Goal: Information Seeking & Learning: Learn about a topic

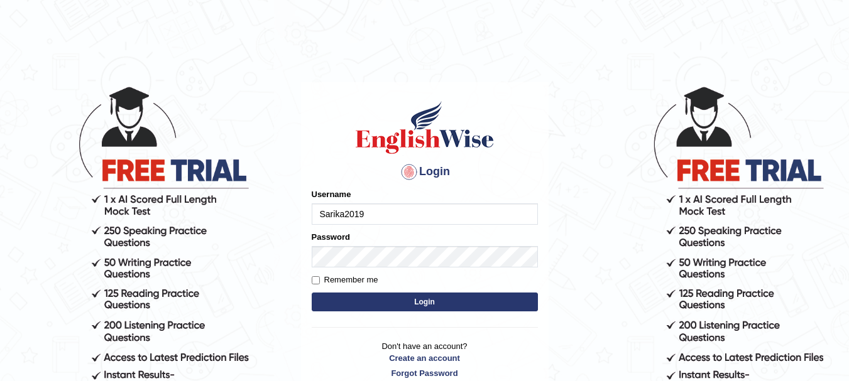
type input "Sarika2019"
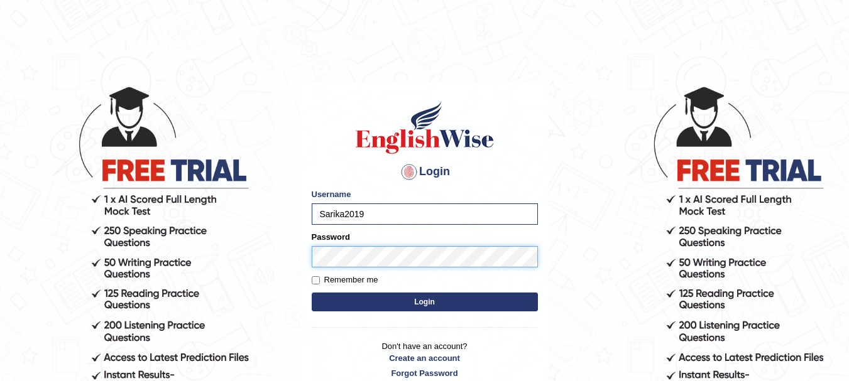
click at [312, 293] on button "Login" at bounding box center [425, 302] width 226 height 19
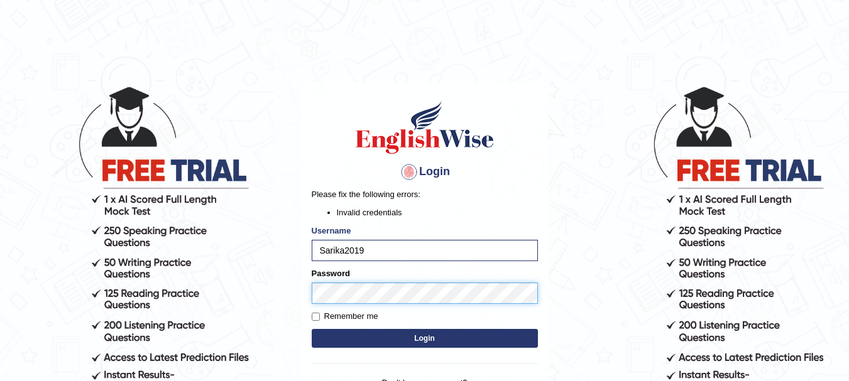
click at [312, 329] on button "Login" at bounding box center [425, 338] width 226 height 19
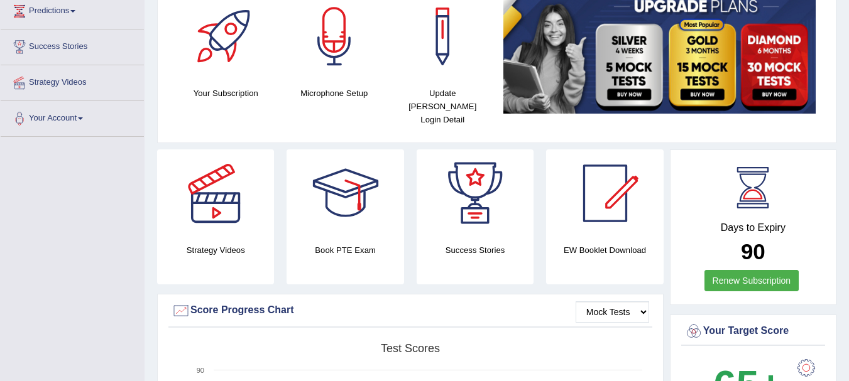
scroll to position [276, 0]
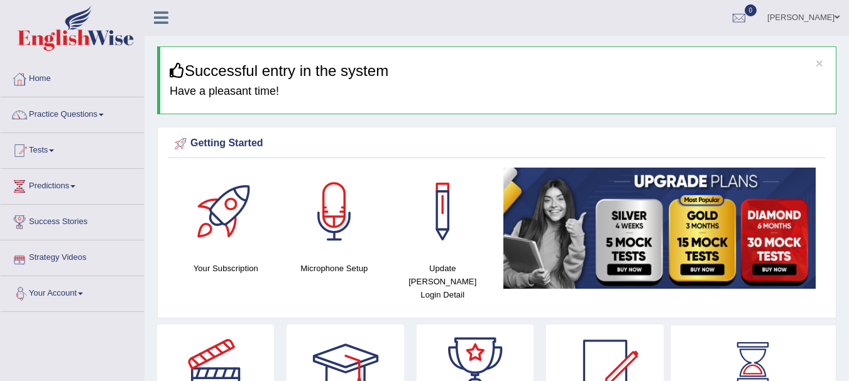
scroll to position [0, 0]
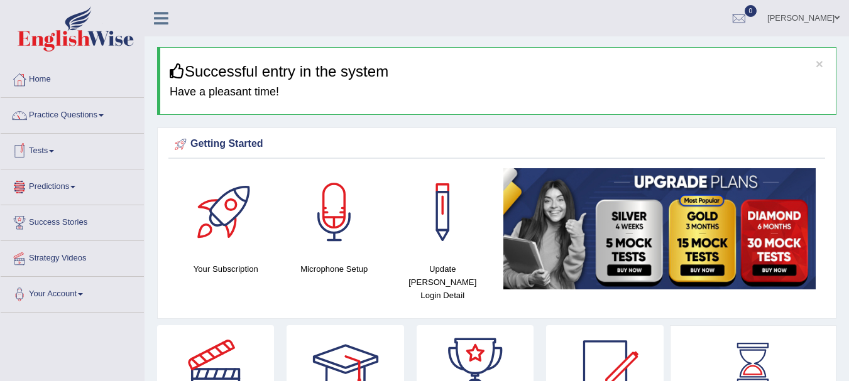
click at [61, 155] on link "Tests" at bounding box center [72, 149] width 143 height 31
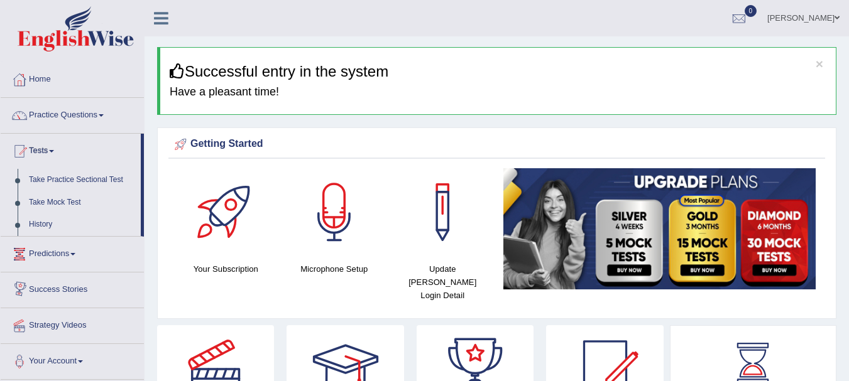
click at [83, 264] on link "Predictions" at bounding box center [72, 252] width 143 height 31
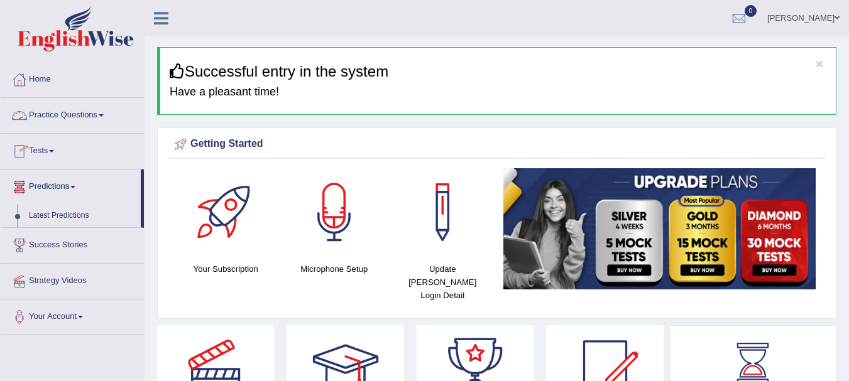
click at [108, 117] on link "Practice Questions" at bounding box center [72, 113] width 143 height 31
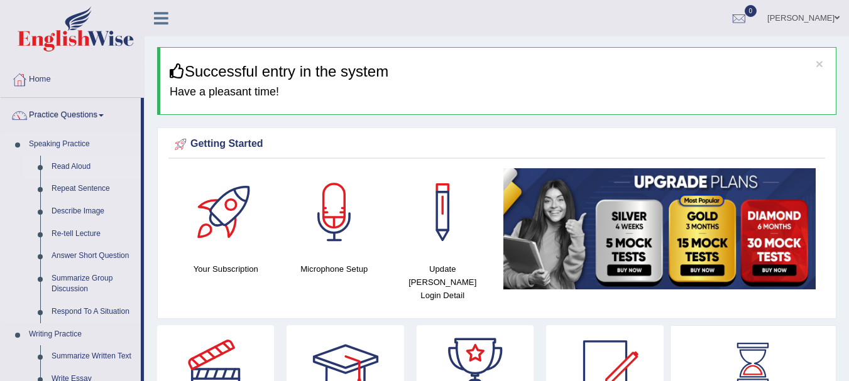
click at [82, 168] on link "Read Aloud" at bounding box center [93, 167] width 95 height 23
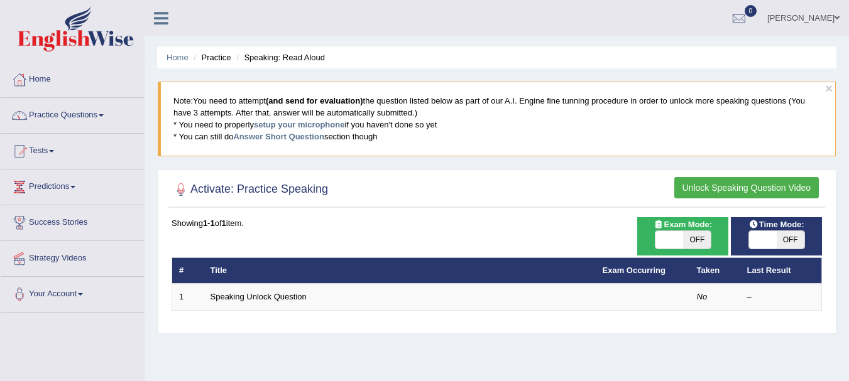
click at [520, 361] on div "Home Practice Speaking: Read Aloud × Note: You need to attempt (and send for ev…" at bounding box center [496, 314] width 704 height 628
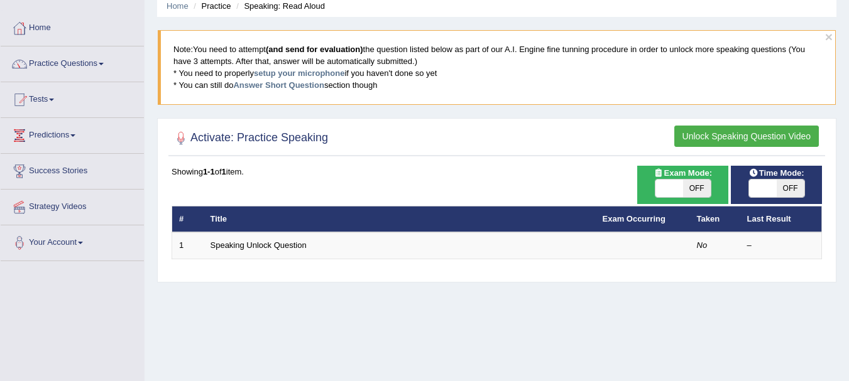
scroll to position [50, 0]
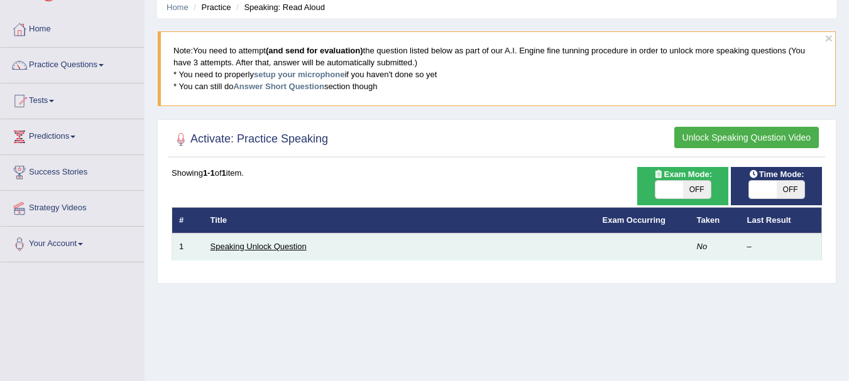
click at [271, 246] on link "Speaking Unlock Question" at bounding box center [258, 246] width 96 height 9
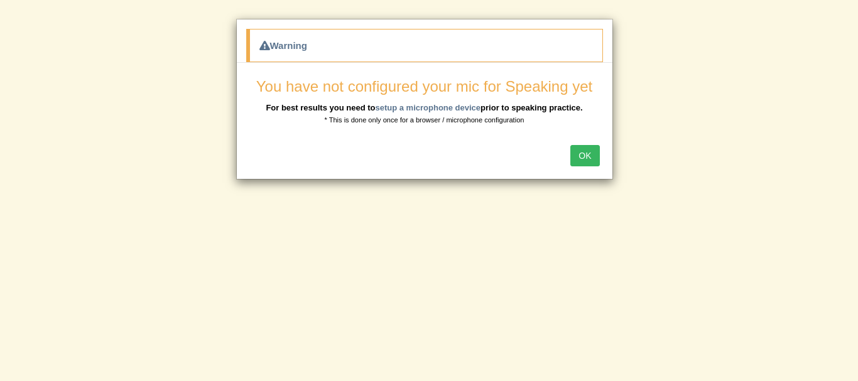
click at [590, 155] on button "OK" at bounding box center [584, 155] width 29 height 21
click at [581, 160] on button "OK" at bounding box center [584, 155] width 29 height 21
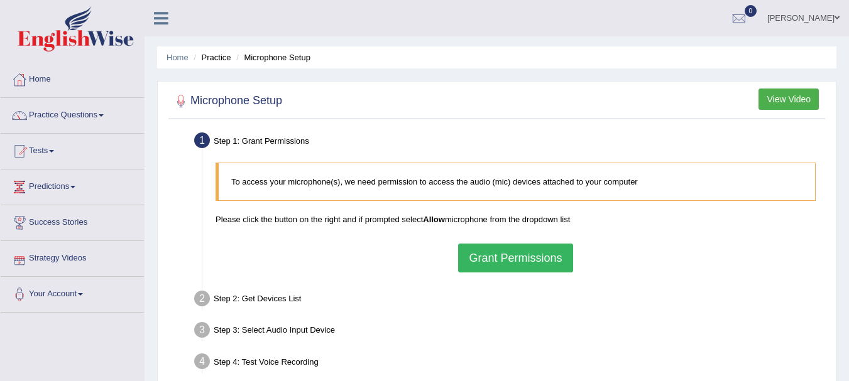
click at [95, 258] on link "Strategy Videos" at bounding box center [72, 256] width 143 height 31
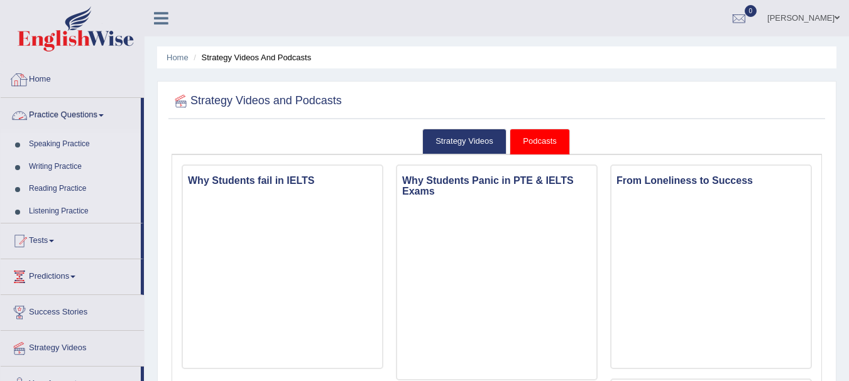
click at [133, 72] on link "Home" at bounding box center [72, 77] width 143 height 31
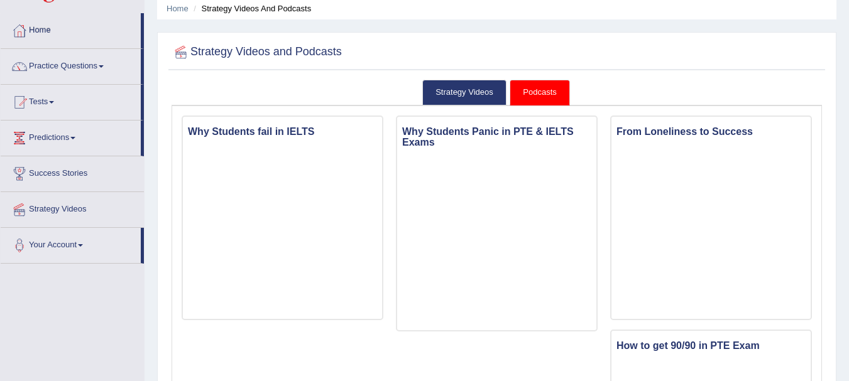
scroll to position [50, 0]
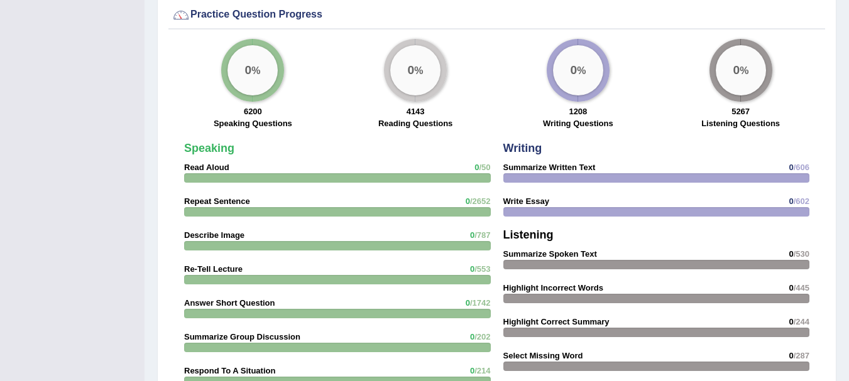
scroll to position [930, 0]
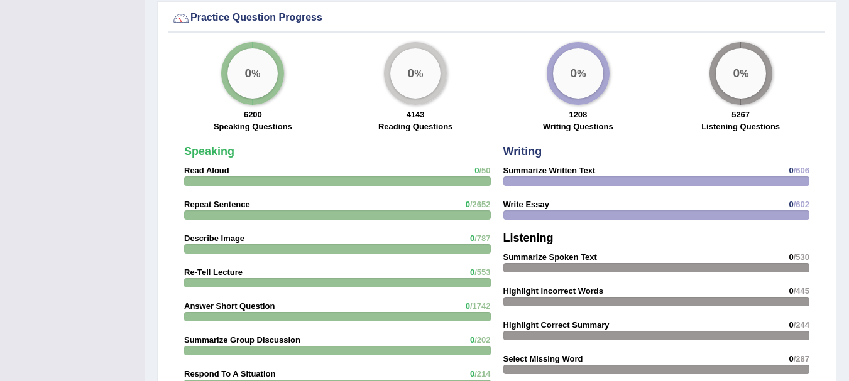
click at [264, 61] on div "0 %" at bounding box center [252, 73] width 50 height 50
click at [256, 121] on label "Speaking Questions" at bounding box center [253, 127] width 79 height 12
click at [215, 166] on strong "Read Aloud" at bounding box center [206, 170] width 45 height 9
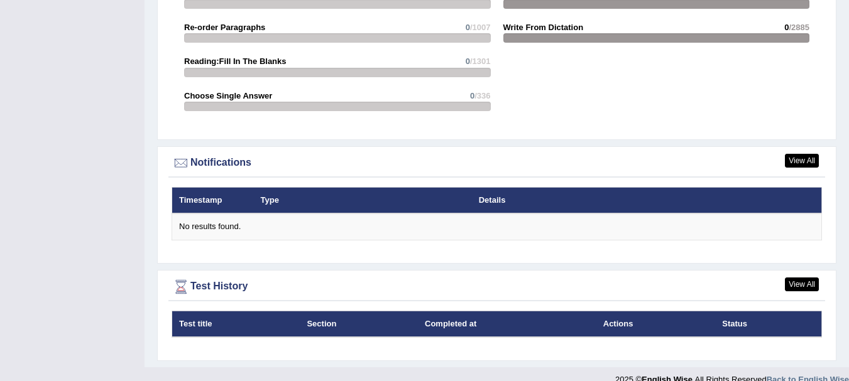
scroll to position [1402, 0]
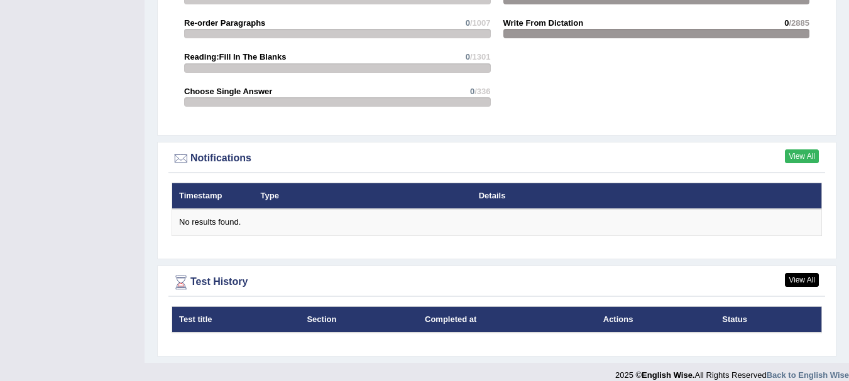
click at [810, 150] on link "View All" at bounding box center [802, 157] width 34 height 14
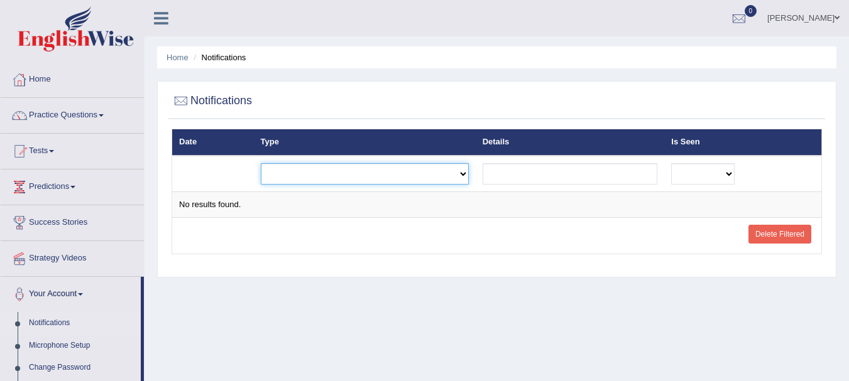
drag, startPoint x: 453, startPoint y: 177, endPoint x: 449, endPoint y: 172, distance: 6.7
click at [453, 177] on select "Exam evaluated Question report replied Practice question report replied Test as…" at bounding box center [365, 173] width 208 height 21
click at [62, 319] on link "Notifications" at bounding box center [81, 323] width 117 height 23
click at [58, 150] on link "Tests" at bounding box center [72, 149] width 143 height 31
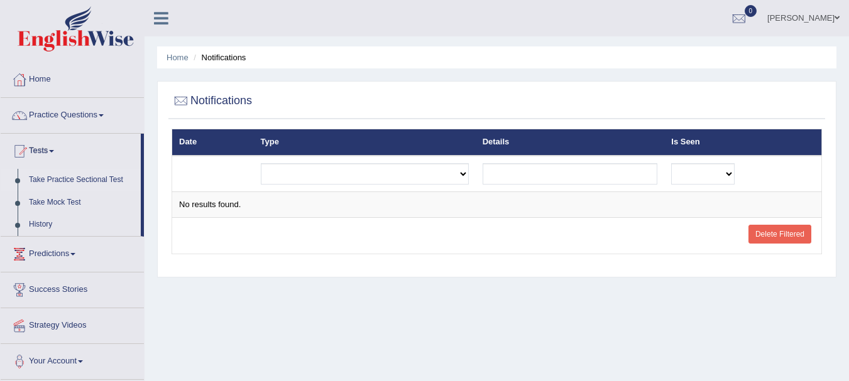
click at [107, 182] on link "Take Practice Sectional Test" at bounding box center [81, 180] width 117 height 23
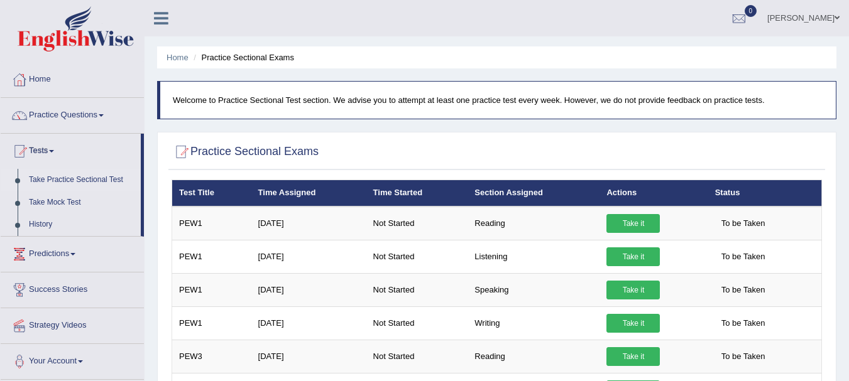
click at [528, 48] on ul "Home Practice Sectional Exams" at bounding box center [496, 57] width 679 height 22
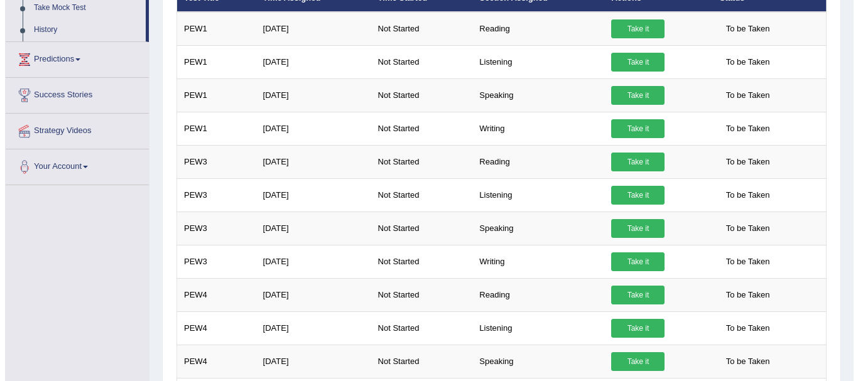
scroll to position [174, 0]
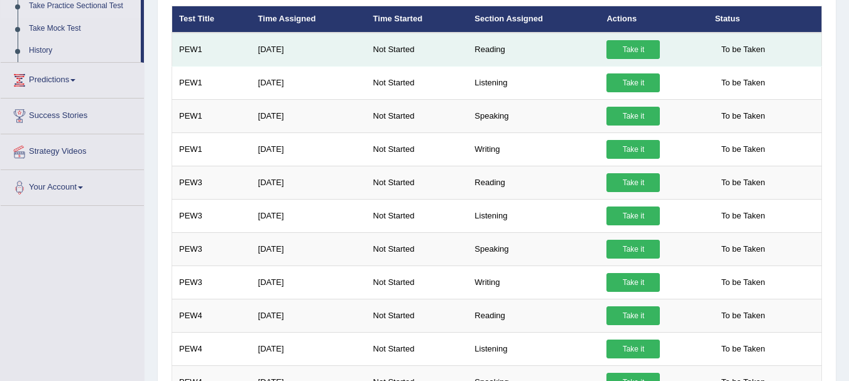
click at [631, 49] on link "Take it" at bounding box center [632, 49] width 53 height 19
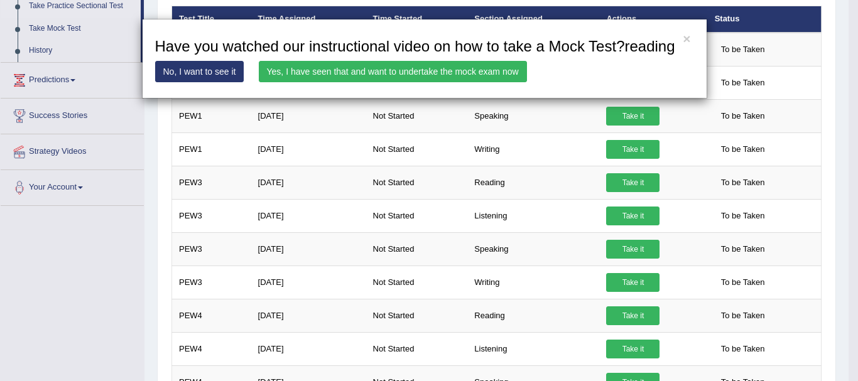
click at [377, 74] on link "Yes, I have seen that and want to undertake the mock exam now" at bounding box center [393, 71] width 268 height 21
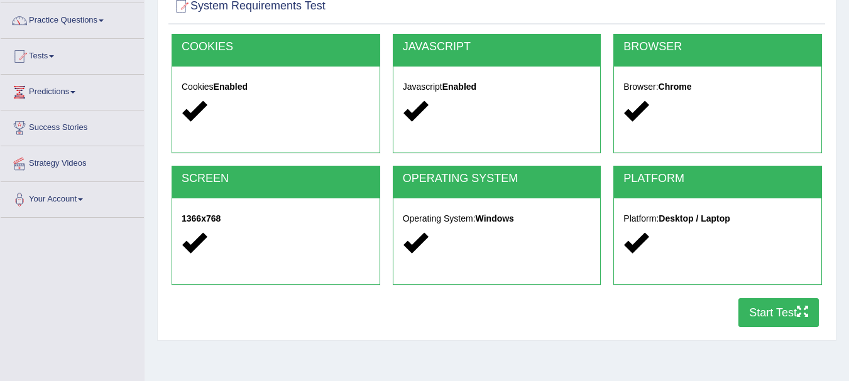
scroll to position [126, 0]
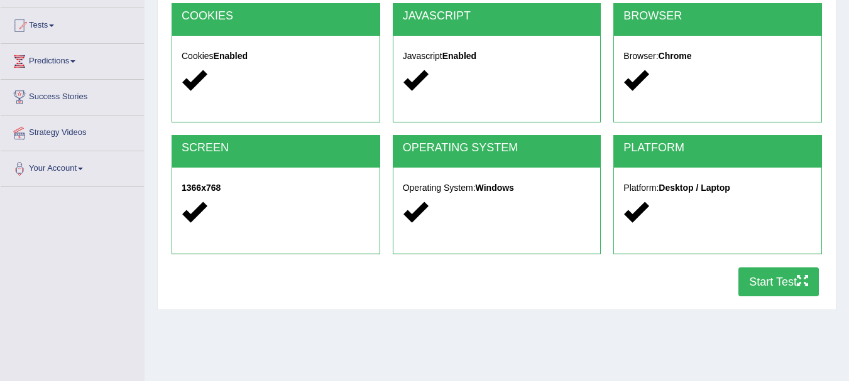
click at [785, 285] on button "Start Test" at bounding box center [778, 282] width 80 height 29
click at [29, 279] on div "Toggle navigation Home Practice Questions Speaking Practice Read Aloud Repeat S…" at bounding box center [424, 200] width 849 height 653
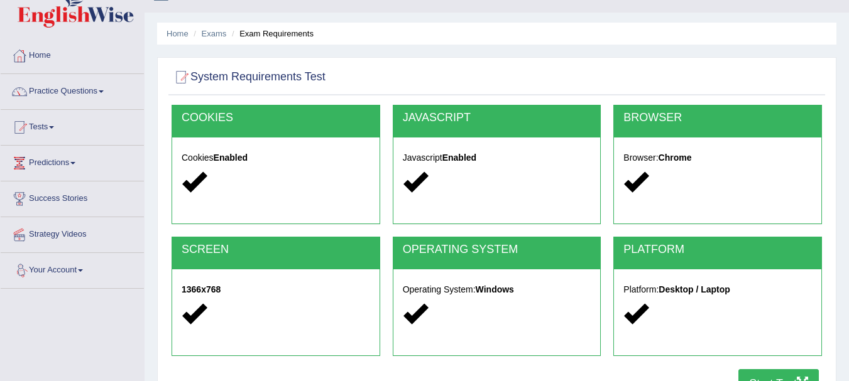
scroll to position [25, 0]
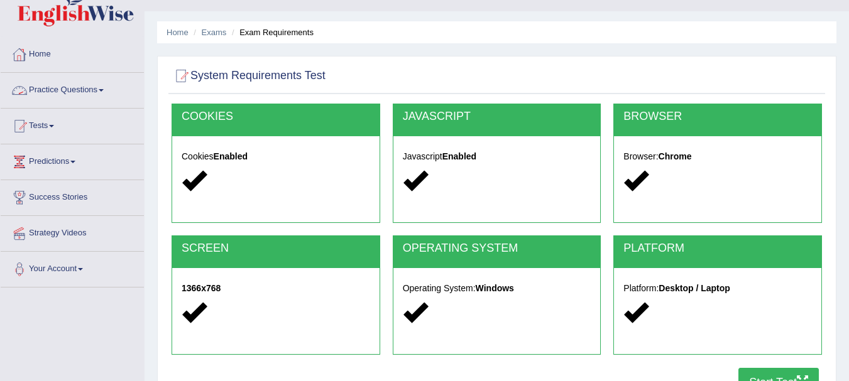
click at [109, 93] on link "Practice Questions" at bounding box center [72, 88] width 143 height 31
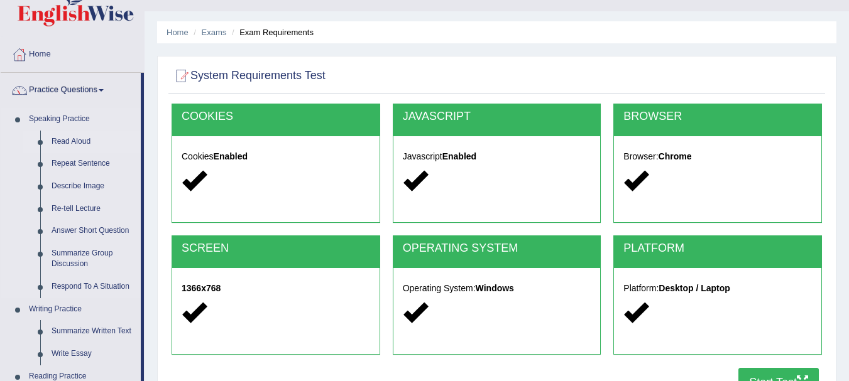
click at [90, 137] on link "Read Aloud" at bounding box center [93, 142] width 95 height 23
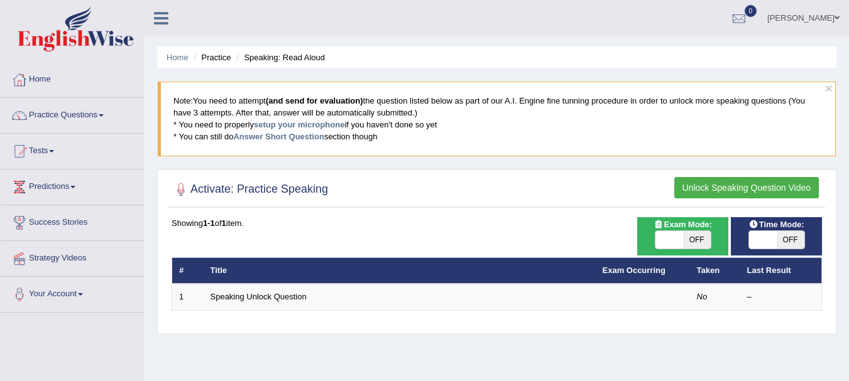
click at [785, 237] on span "OFF" at bounding box center [790, 240] width 28 height 18
checkbox input "true"
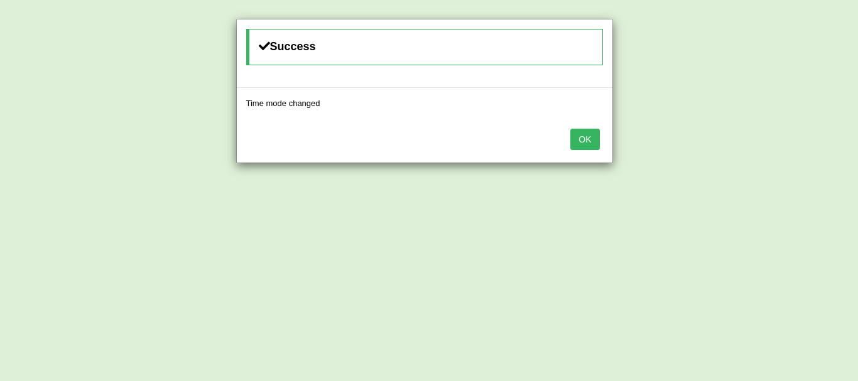
click at [584, 142] on button "OK" at bounding box center [584, 139] width 29 height 21
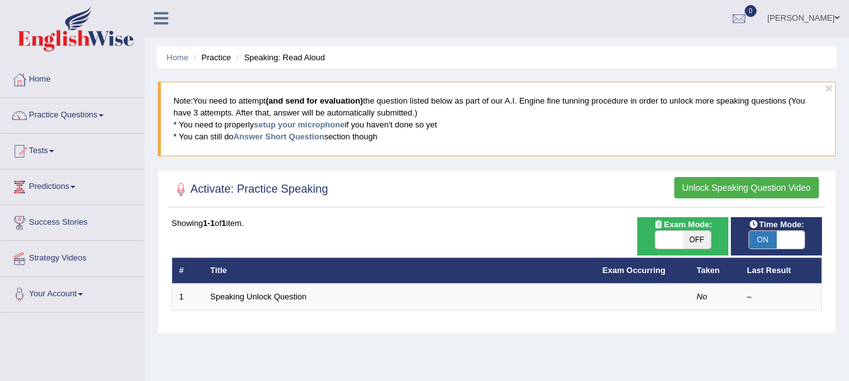
click at [690, 248] on span "OFF" at bounding box center [697, 240] width 28 height 18
checkbox input "true"
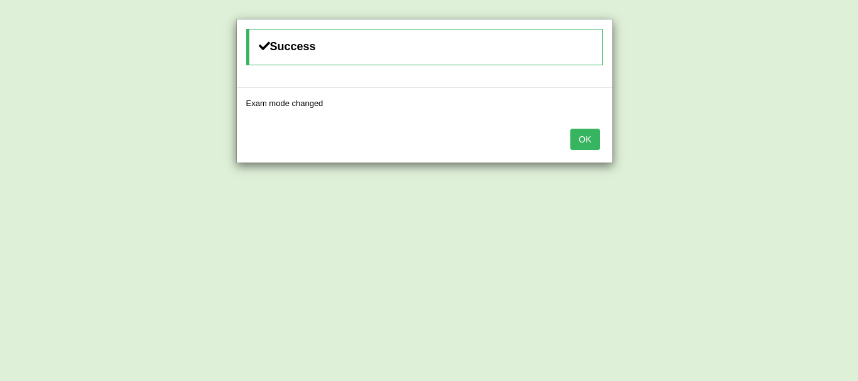
click at [586, 146] on button "OK" at bounding box center [584, 139] width 29 height 21
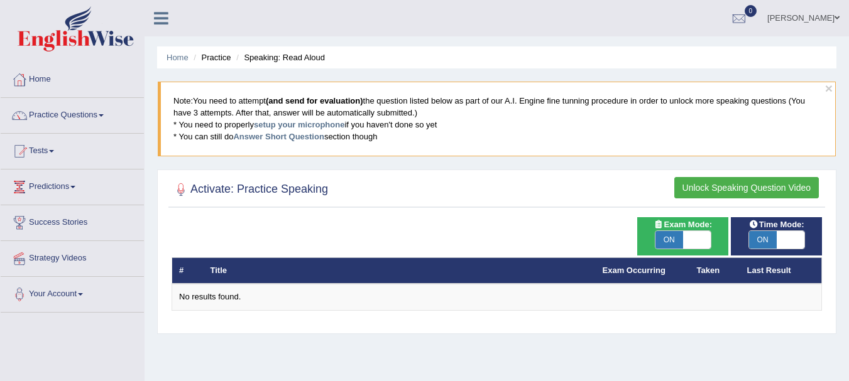
click at [756, 191] on button "Unlock Speaking Question Video" at bounding box center [746, 187] width 144 height 21
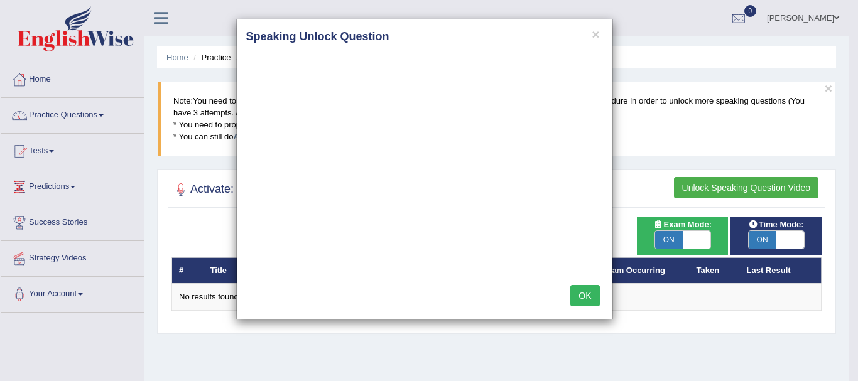
click at [577, 303] on button "OK" at bounding box center [584, 295] width 29 height 21
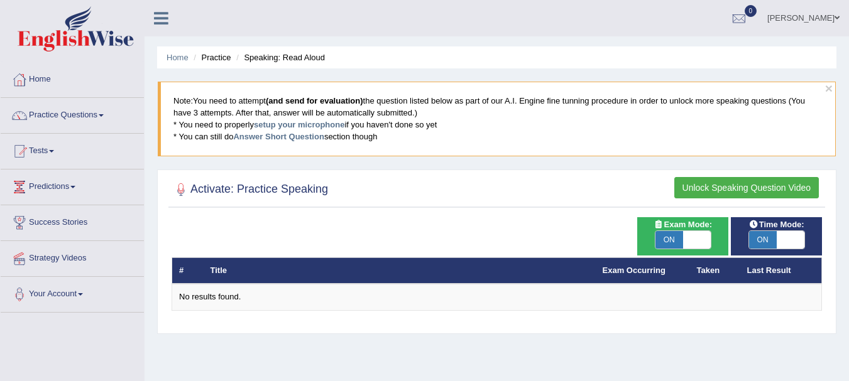
click at [768, 193] on button "Unlock Speaking Question Video" at bounding box center [746, 187] width 144 height 21
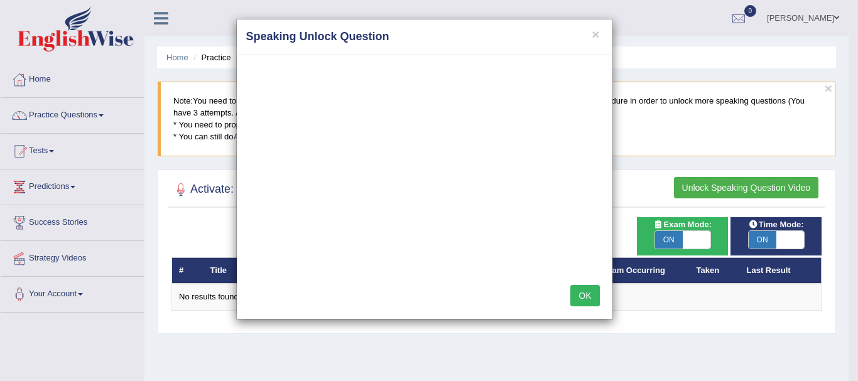
click at [594, 302] on button "OK" at bounding box center [584, 295] width 29 height 21
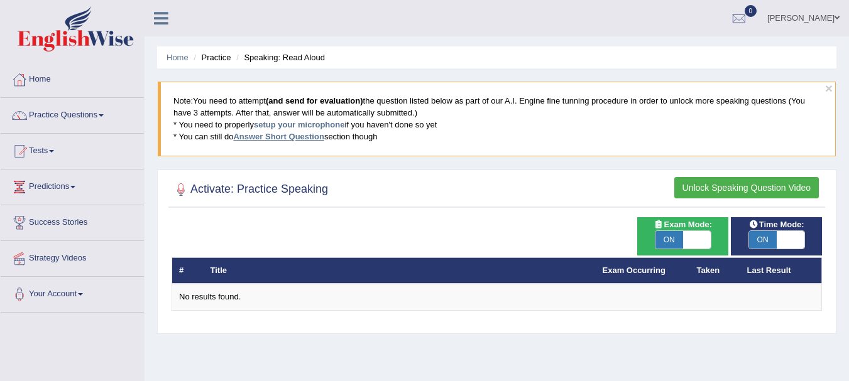
click at [300, 135] on link "Answer Short Question" at bounding box center [278, 136] width 90 height 9
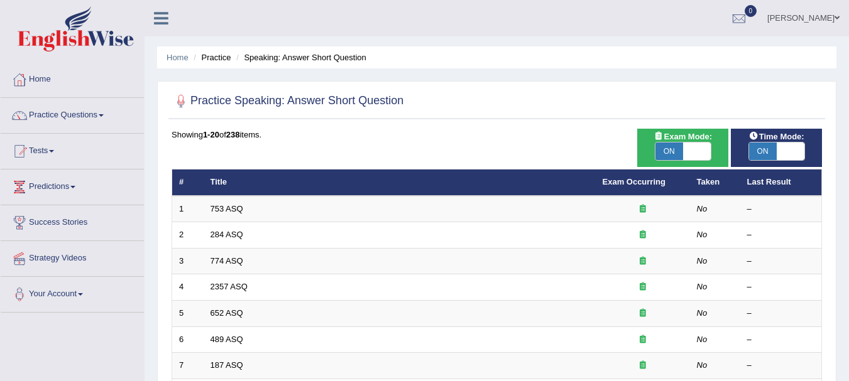
click at [704, 158] on span at bounding box center [697, 152] width 28 height 18
checkbox input "false"
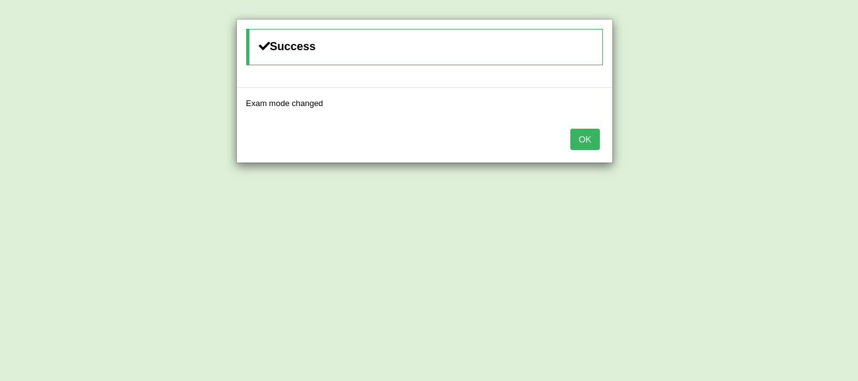
click at [579, 143] on button "OK" at bounding box center [584, 139] width 29 height 21
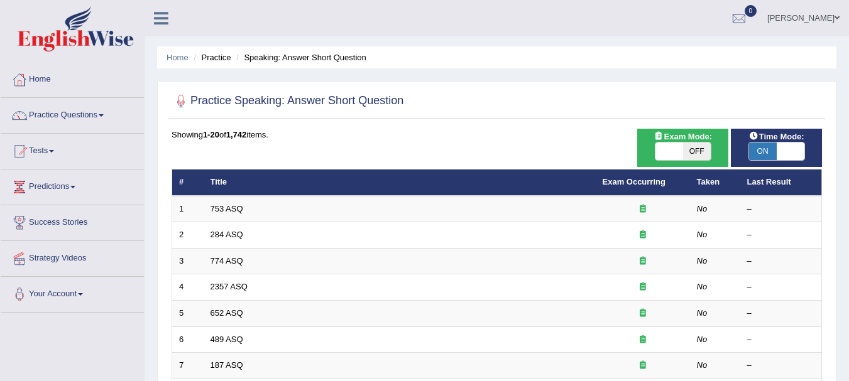
click at [708, 153] on span "OFF" at bounding box center [697, 152] width 28 height 18
checkbox input "true"
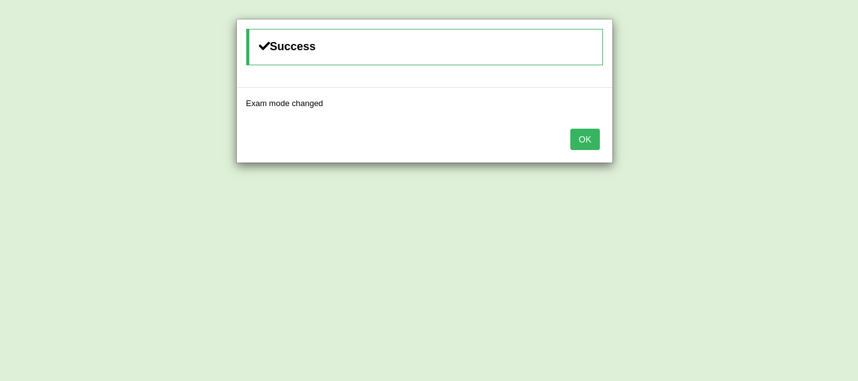
click at [589, 139] on button "OK" at bounding box center [584, 139] width 29 height 21
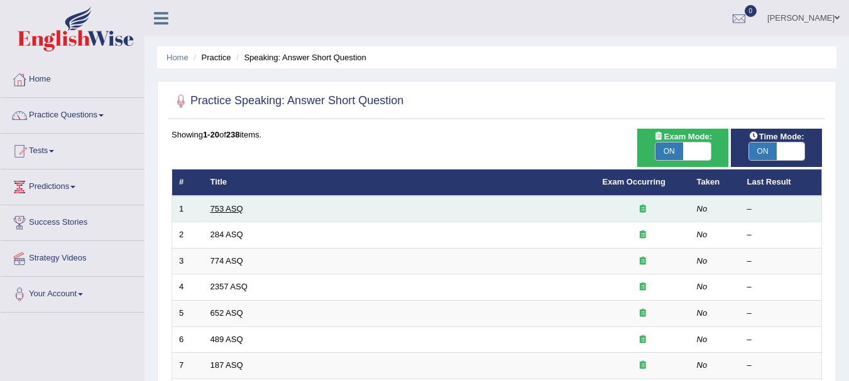
click at [234, 207] on link "753 ASQ" at bounding box center [226, 208] width 33 height 9
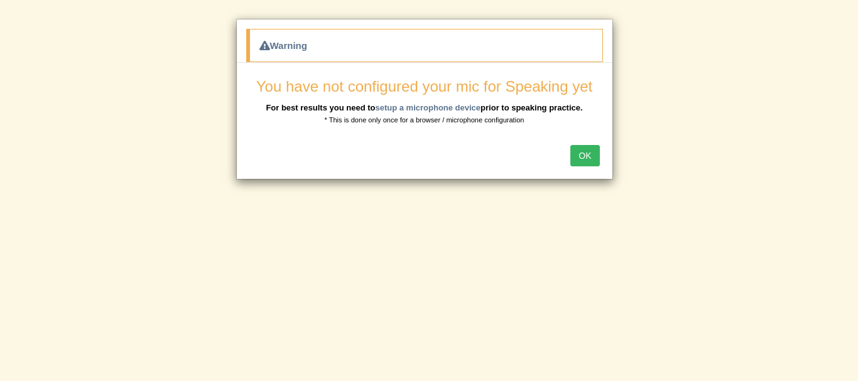
click at [587, 153] on button "OK" at bounding box center [584, 155] width 29 height 21
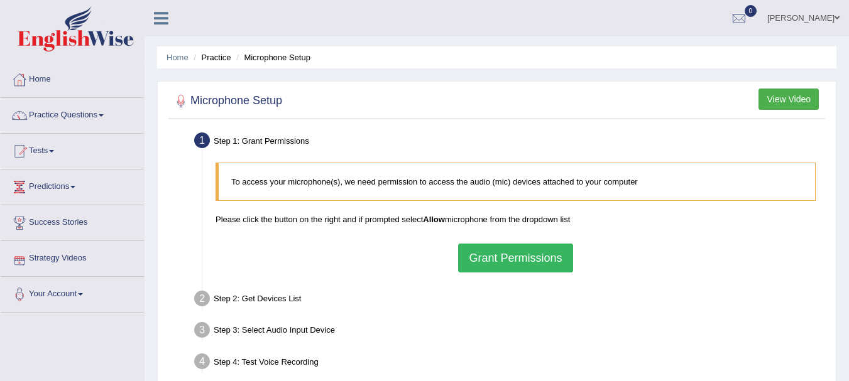
click at [494, 267] on button "Grant Permissions" at bounding box center [515, 258] width 114 height 29
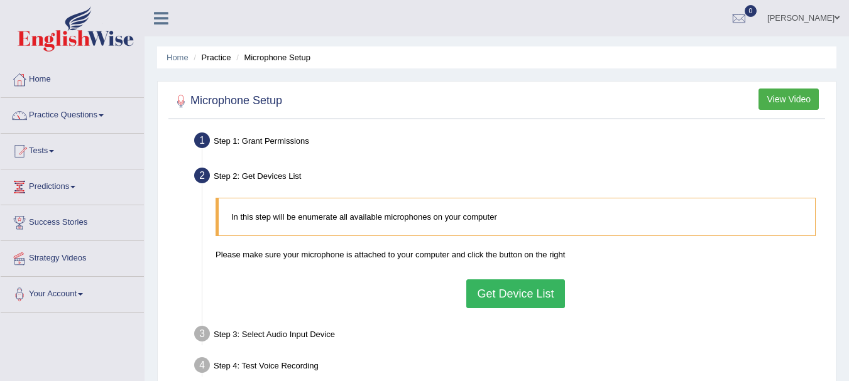
click at [528, 295] on button "Get Device List" at bounding box center [515, 294] width 98 height 29
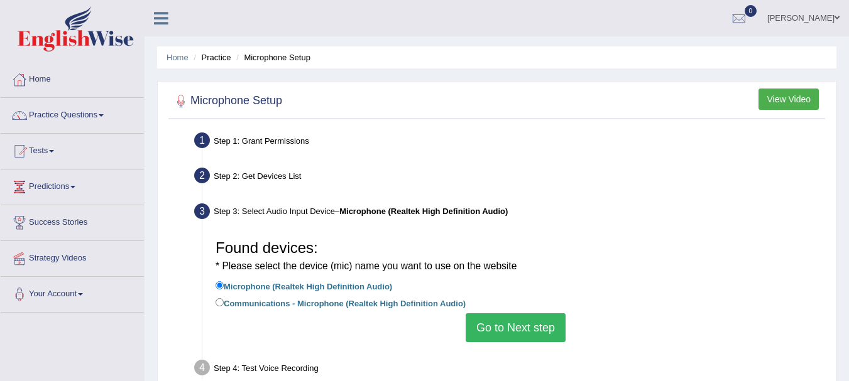
click at [502, 325] on button "Go to Next step" at bounding box center [516, 327] width 100 height 29
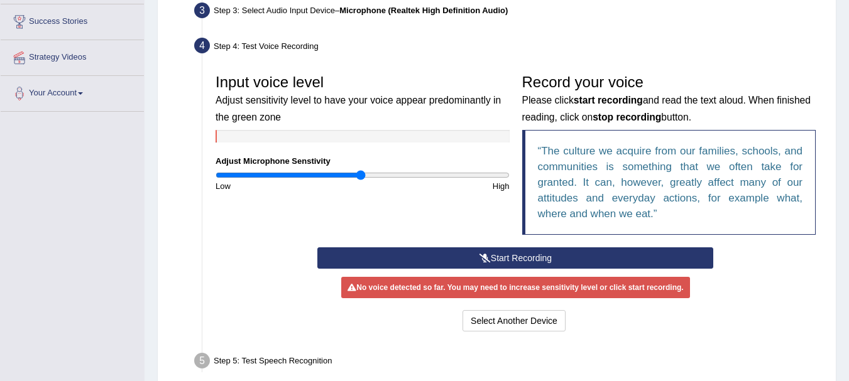
scroll to position [251, 0]
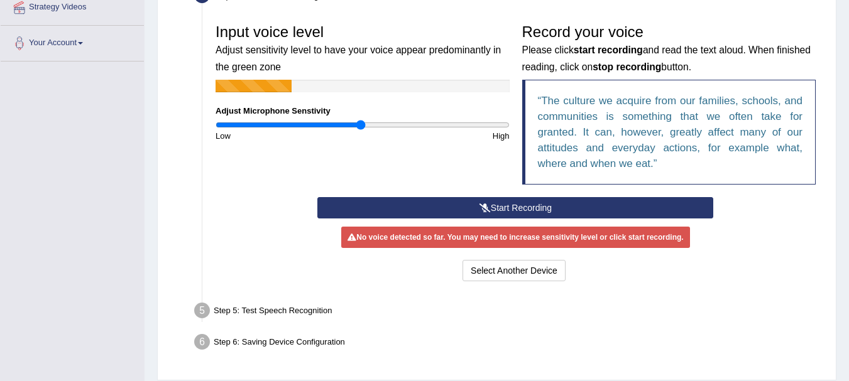
click at [536, 210] on button "Start Recording" at bounding box center [515, 207] width 396 height 21
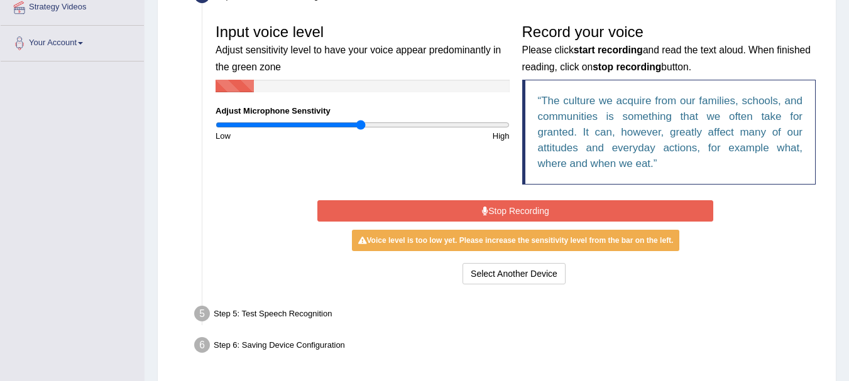
click at [496, 216] on button "Stop Recording" at bounding box center [515, 210] width 396 height 21
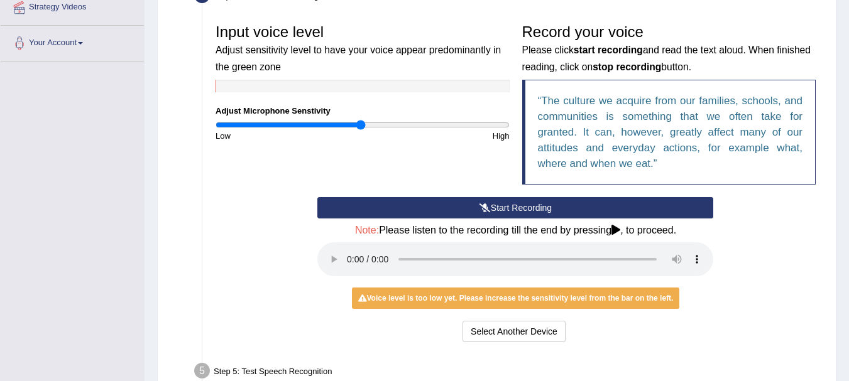
click at [831, 324] on div "Microphone Setup View Video Step 1: Grant Permissions To access your microphone…" at bounding box center [496, 136] width 679 height 612
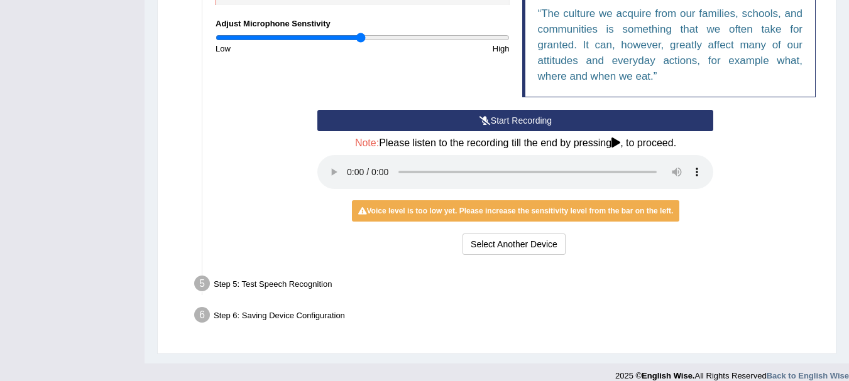
scroll to position [352, 0]
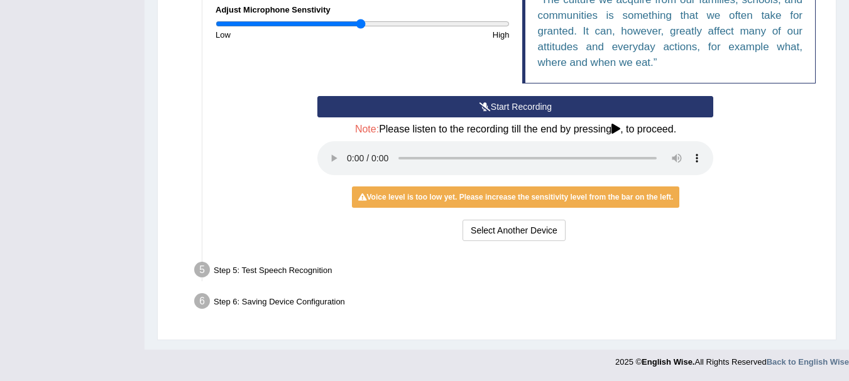
click at [517, 104] on button "Start Recording" at bounding box center [515, 106] width 396 height 21
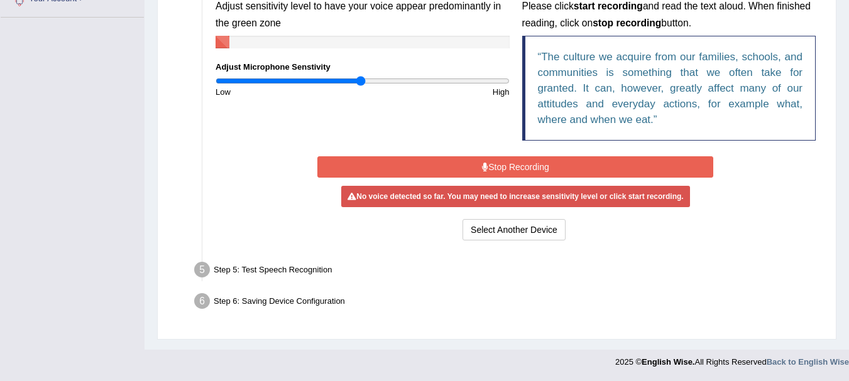
scroll to position [295, 0]
drag, startPoint x: 367, startPoint y: 80, endPoint x: 512, endPoint y: 85, distance: 145.2
type input "2"
click at [509, 85] on input "range" at bounding box center [362, 81] width 294 height 10
click at [512, 85] on div "Input voice level Adjust sensitivity level to have your voice appear predominan…" at bounding box center [362, 36] width 307 height 124
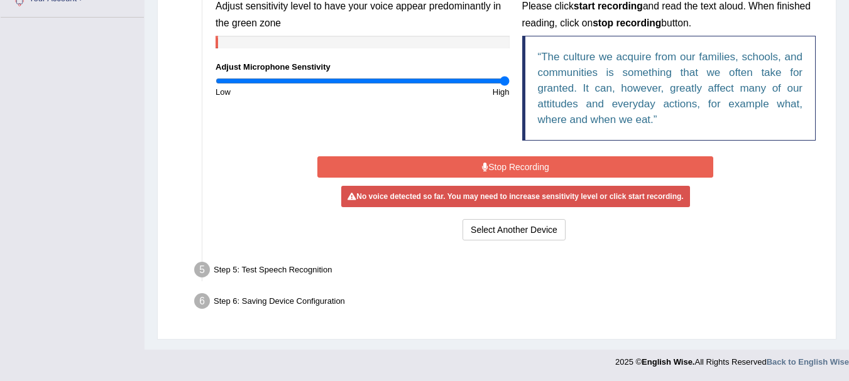
click at [259, 188] on div "Start Recording Stop Recording Note: Please listen to the recording till the en…" at bounding box center [515, 198] width 613 height 90
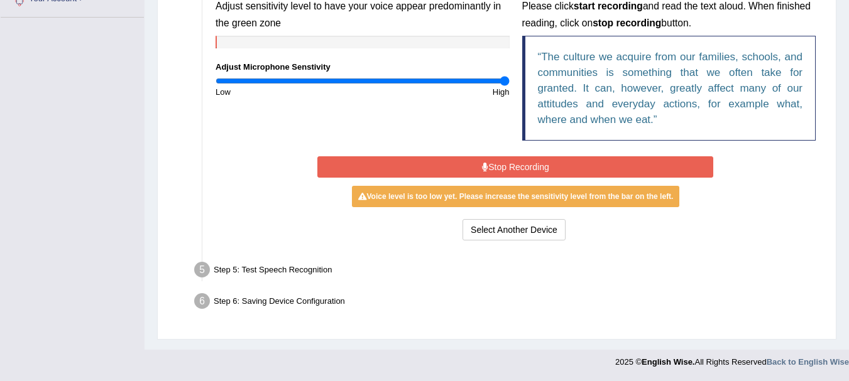
click at [528, 168] on button "Stop Recording" at bounding box center [515, 166] width 396 height 21
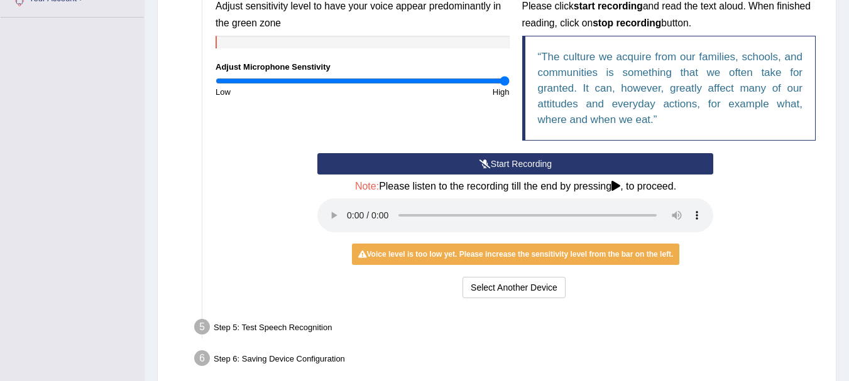
click at [271, 326] on div "Step 5: Test Speech Recognition" at bounding box center [508, 329] width 641 height 28
click at [520, 293] on button "Select Another Device" at bounding box center [513, 287] width 103 height 21
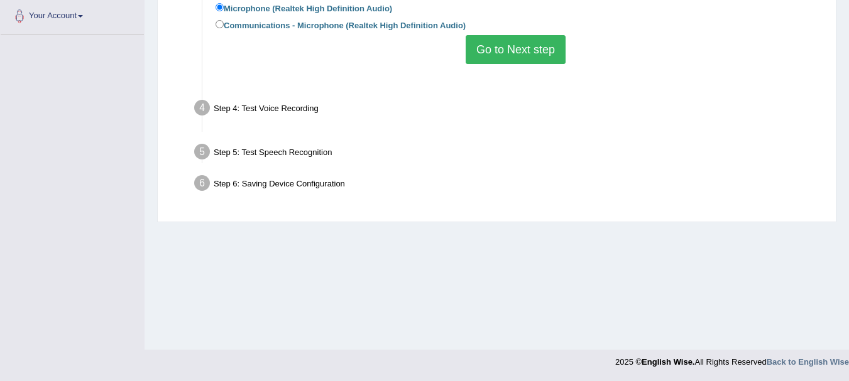
scroll to position [278, 0]
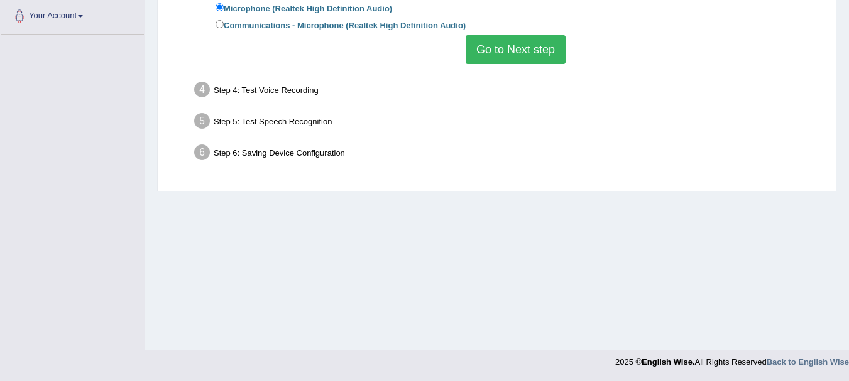
click at [513, 58] on button "Go to Next step" at bounding box center [516, 49] width 100 height 29
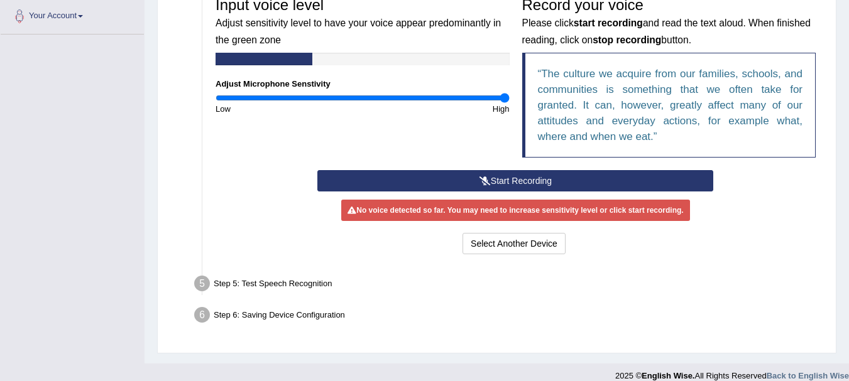
click at [517, 184] on button "Start Recording" at bounding box center [515, 180] width 396 height 21
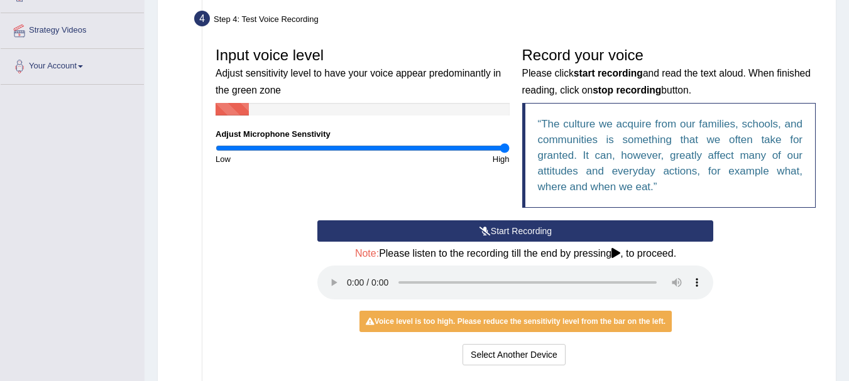
scroll to position [270, 0]
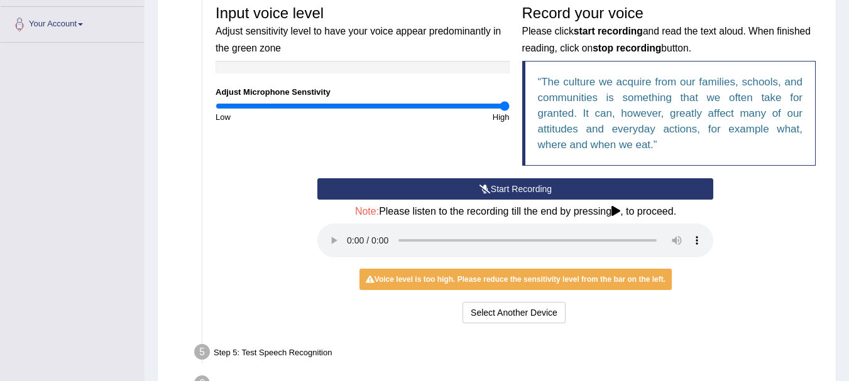
click at [270, 264] on div "Start Recording Stop Recording Note: Please listen to the recording till the en…" at bounding box center [515, 252] width 613 height 148
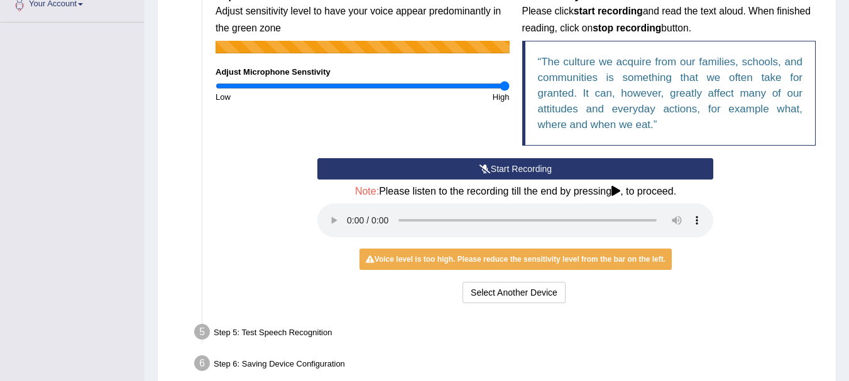
scroll to position [352, 0]
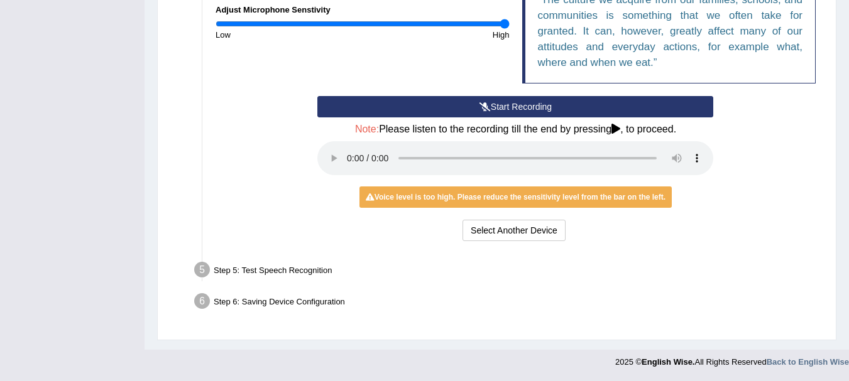
click at [540, 109] on button "Start Recording" at bounding box center [515, 106] width 396 height 21
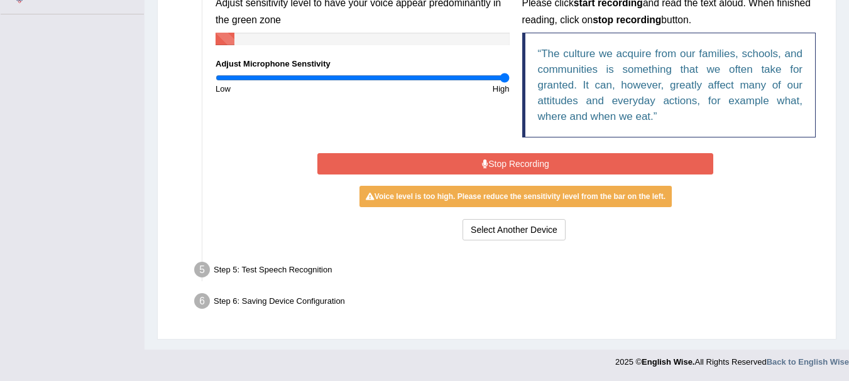
scroll to position [295, 0]
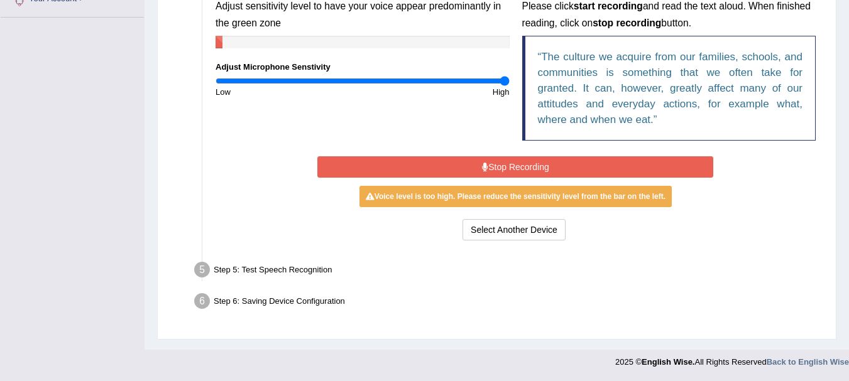
click at [439, 165] on button "Stop Recording" at bounding box center [515, 166] width 396 height 21
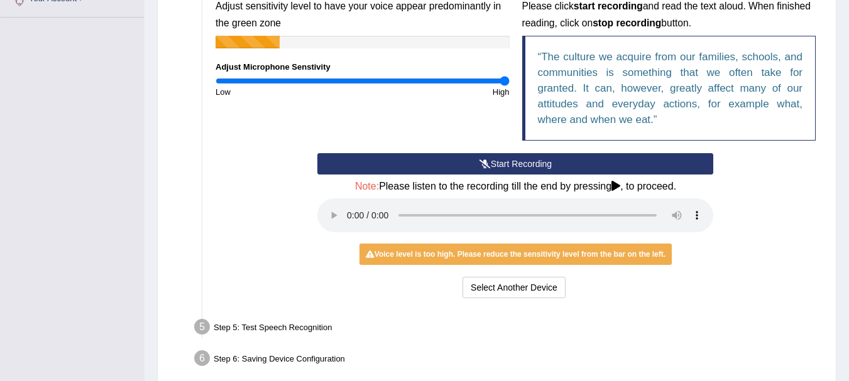
click at [545, 163] on button "Start Recording" at bounding box center [515, 163] width 396 height 21
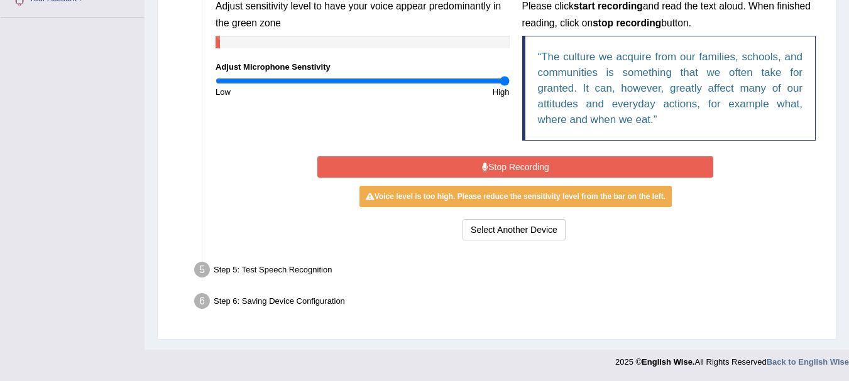
click at [370, 217] on div "Start Recording Stop Recording Note: Please listen to the recording till the en…" at bounding box center [515, 198] width 408 height 90
click at [362, 162] on button "Stop Recording" at bounding box center [515, 166] width 396 height 21
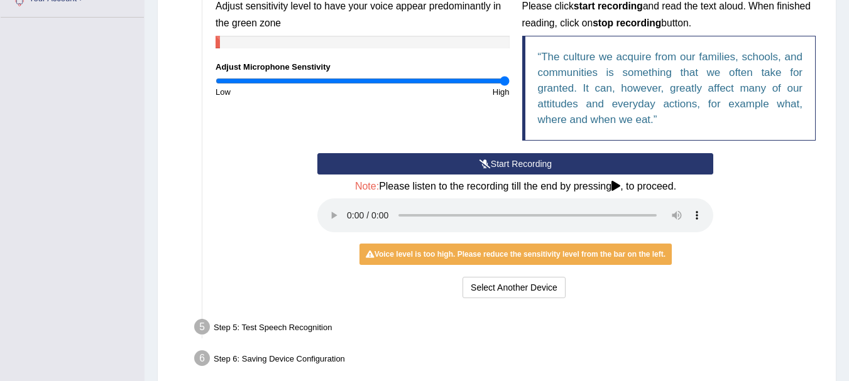
click at [411, 168] on button "Start Recording" at bounding box center [515, 163] width 396 height 21
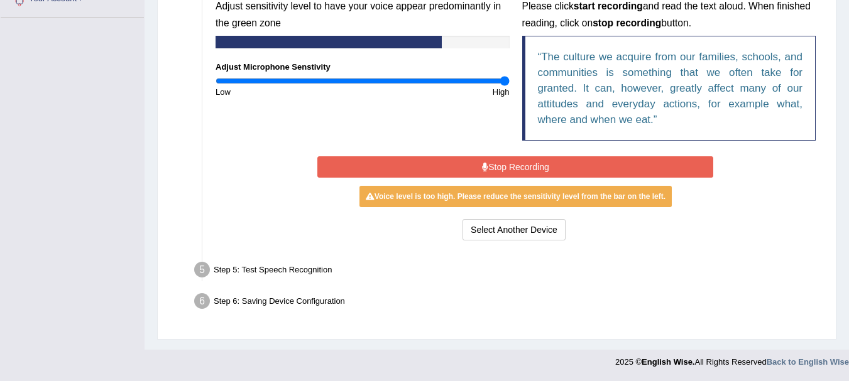
click at [411, 170] on button "Stop Recording" at bounding box center [515, 166] width 396 height 21
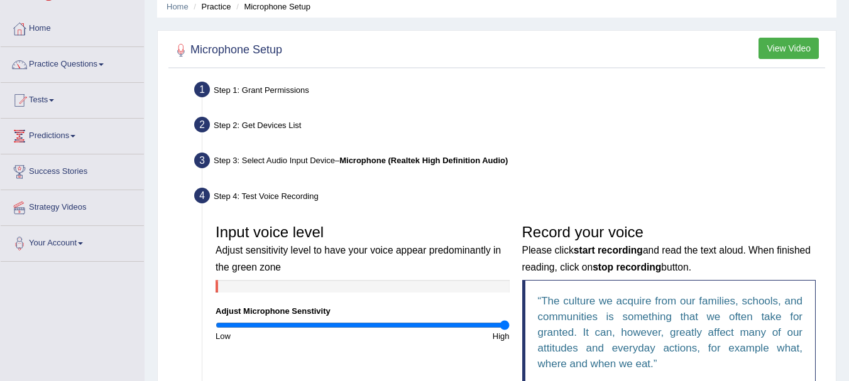
scroll to position [0, 0]
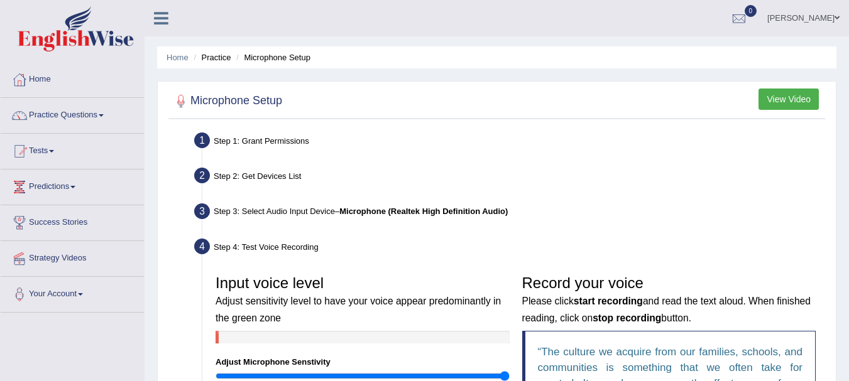
click at [776, 99] on button "View Video" at bounding box center [788, 99] width 60 height 21
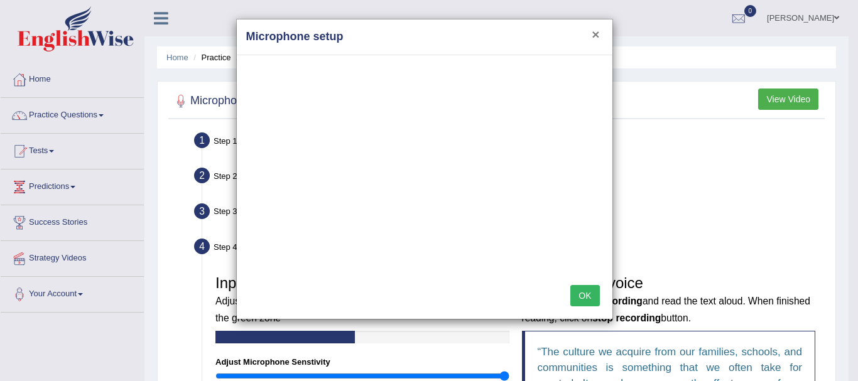
click at [598, 36] on button "×" at bounding box center [596, 34] width 8 height 13
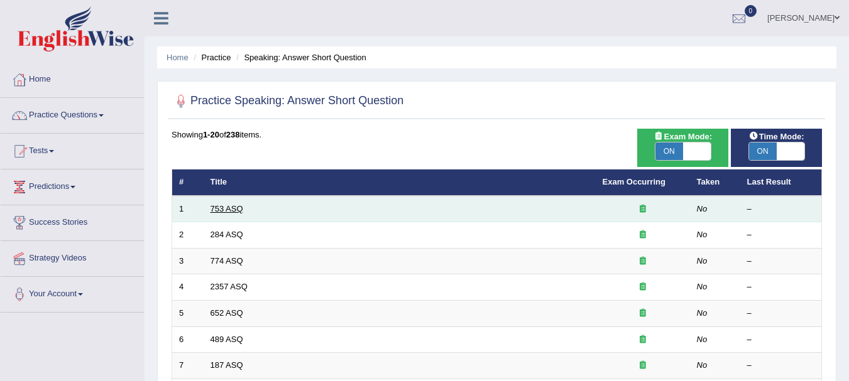
click at [219, 209] on link "753 ASQ" at bounding box center [226, 208] width 33 height 9
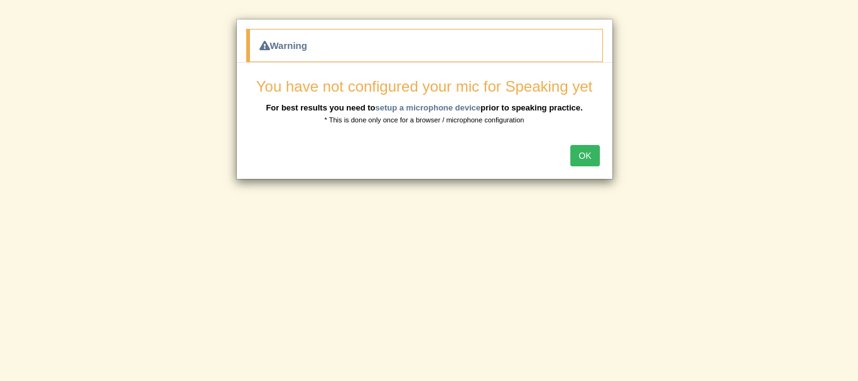
click at [595, 156] on button "OK" at bounding box center [584, 155] width 29 height 21
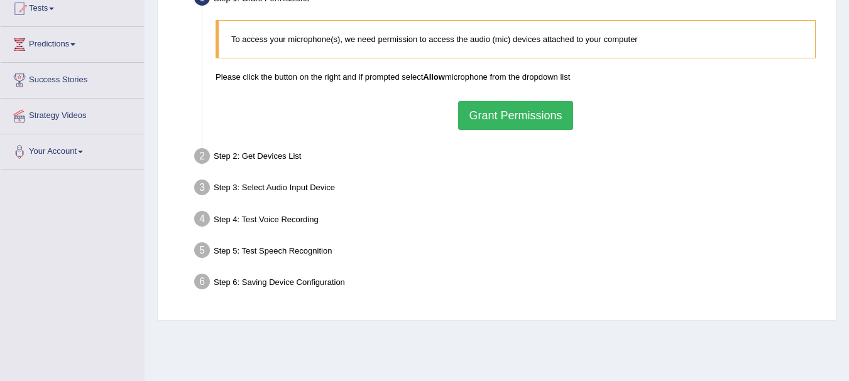
scroll to position [251, 0]
